Goal: Task Accomplishment & Management: Manage account settings

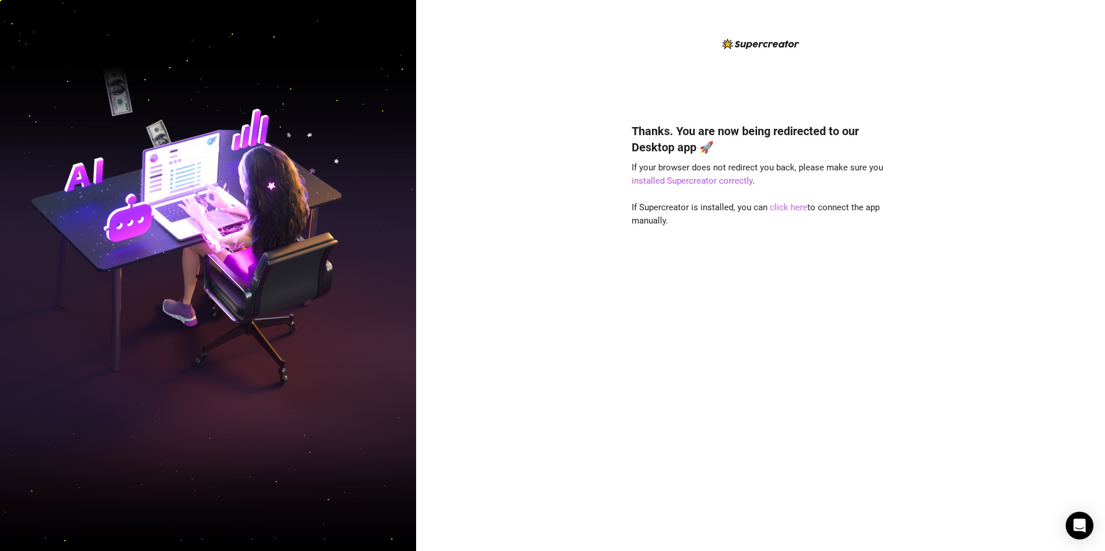
click at [787, 207] on link "click here" at bounding box center [789, 207] width 38 height 10
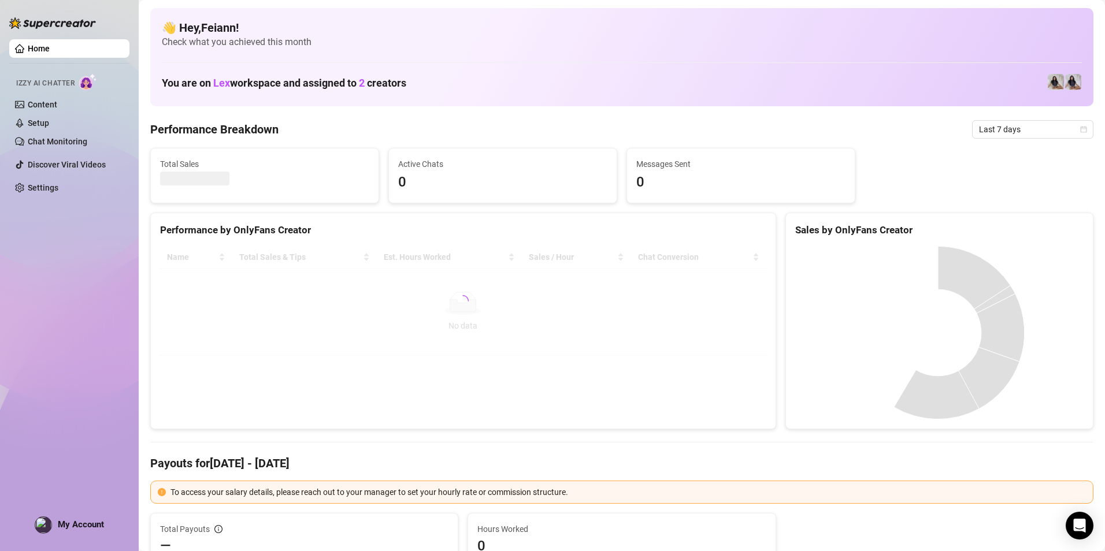
click at [87, 520] on div "My Account" at bounding box center [69, 525] width 69 height 17
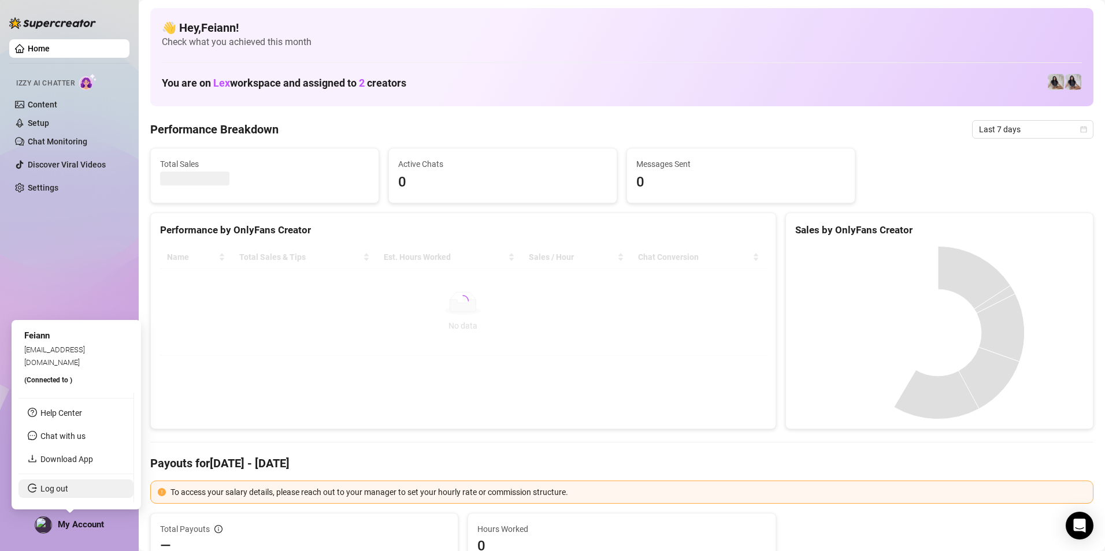
click at [68, 484] on link "Log out" at bounding box center [54, 488] width 28 height 9
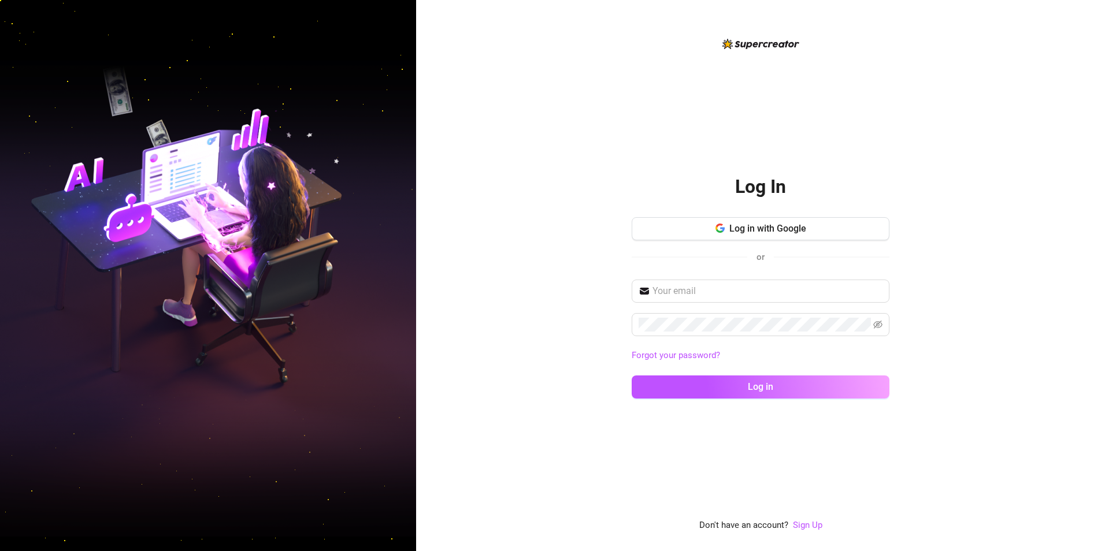
click at [862, 244] on div "Log in with Google or" at bounding box center [761, 245] width 258 height 57
click at [860, 230] on button "Log in with Google" at bounding box center [761, 228] width 258 height 23
